Goal: Task Accomplishment & Management: Use online tool/utility

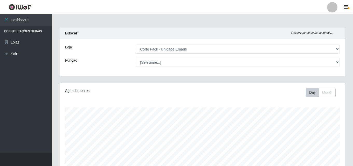
select select "201"
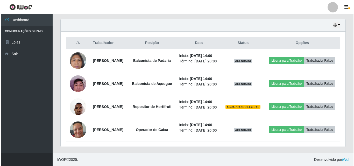
scroll to position [189, 0]
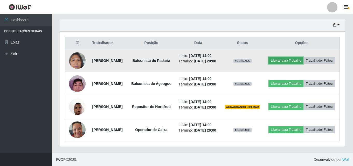
click at [303, 57] on button "Liberar para Trabalho" at bounding box center [285, 60] width 35 height 7
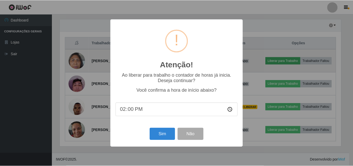
scroll to position [108, 282]
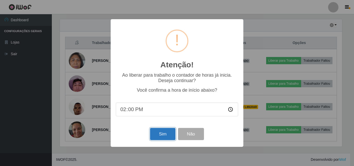
click at [166, 134] on button "Sim" at bounding box center [162, 134] width 25 height 12
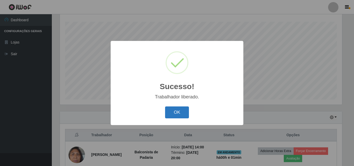
click at [175, 111] on button "OK" at bounding box center [177, 112] width 24 height 12
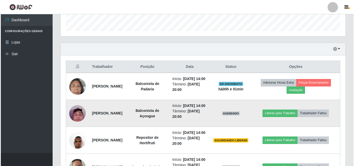
scroll to position [163, 0]
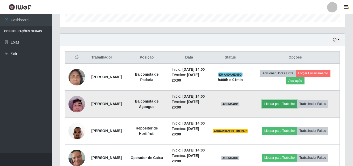
click at [292, 108] on button "Liberar para Trabalho" at bounding box center [279, 103] width 35 height 7
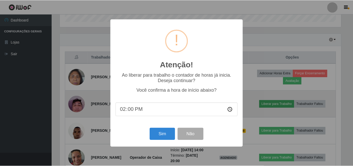
scroll to position [108, 282]
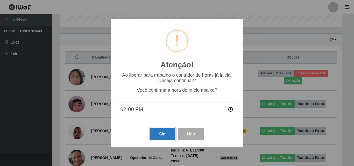
click at [161, 135] on button "Sim" at bounding box center [162, 134] width 25 height 12
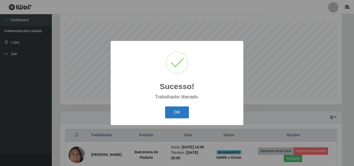
click at [179, 113] on button "OK" at bounding box center [177, 112] width 24 height 12
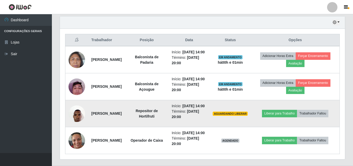
scroll to position [189, 0]
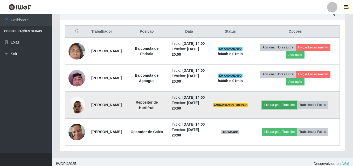
click at [278, 109] on button "Liberar para Trabalho" at bounding box center [279, 104] width 35 height 7
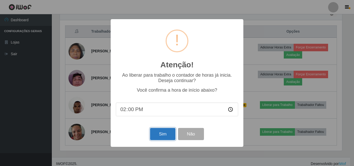
click at [165, 135] on button "Sim" at bounding box center [162, 134] width 25 height 12
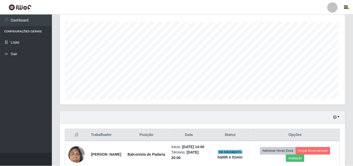
scroll to position [0, 0]
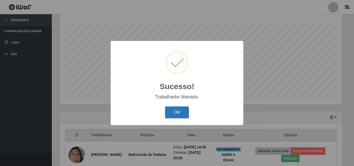
click at [184, 115] on button "OK" at bounding box center [177, 112] width 24 height 12
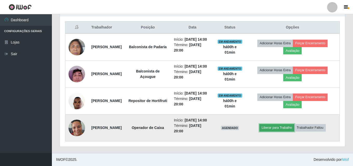
click at [286, 124] on button "Liberar para Trabalho" at bounding box center [276, 127] width 35 height 7
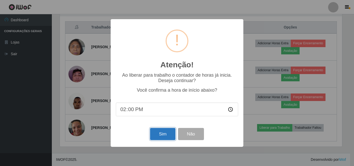
click at [157, 133] on button "Sim" at bounding box center [162, 134] width 25 height 12
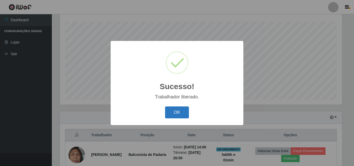
click at [181, 113] on button "OK" at bounding box center [177, 112] width 24 height 12
